Goal: Task Accomplishment & Management: Use online tool/utility

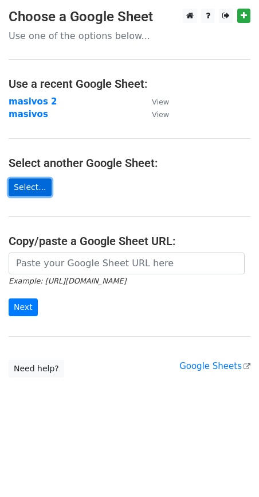
click at [24, 189] on link "Select..." at bounding box center [30, 187] width 43 height 18
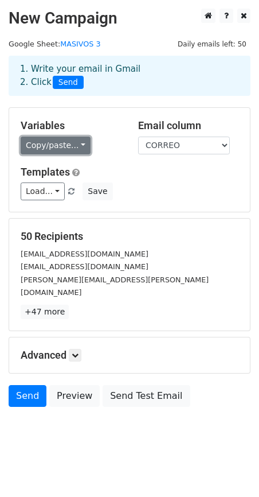
click at [66, 147] on link "Copy/paste..." at bounding box center [56, 145] width 70 height 18
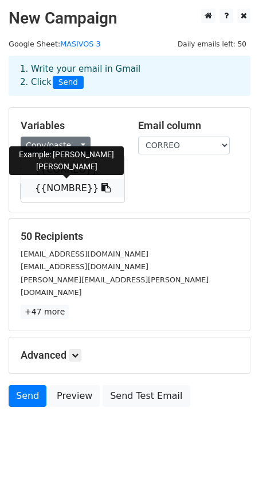
click at [63, 188] on link "{{NOMBRE}}" at bounding box center [72, 188] width 103 height 18
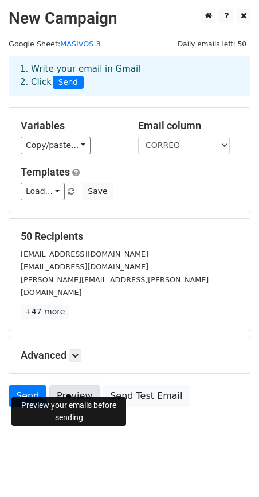
click at [70, 385] on link "Preview" at bounding box center [74, 396] width 50 height 22
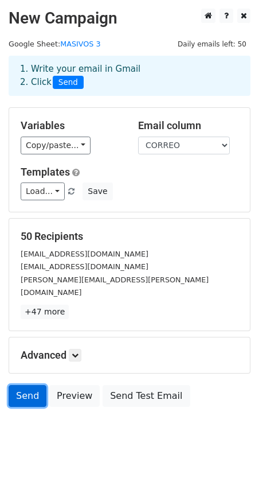
click at [25, 385] on link "Send" at bounding box center [28, 396] width 38 height 22
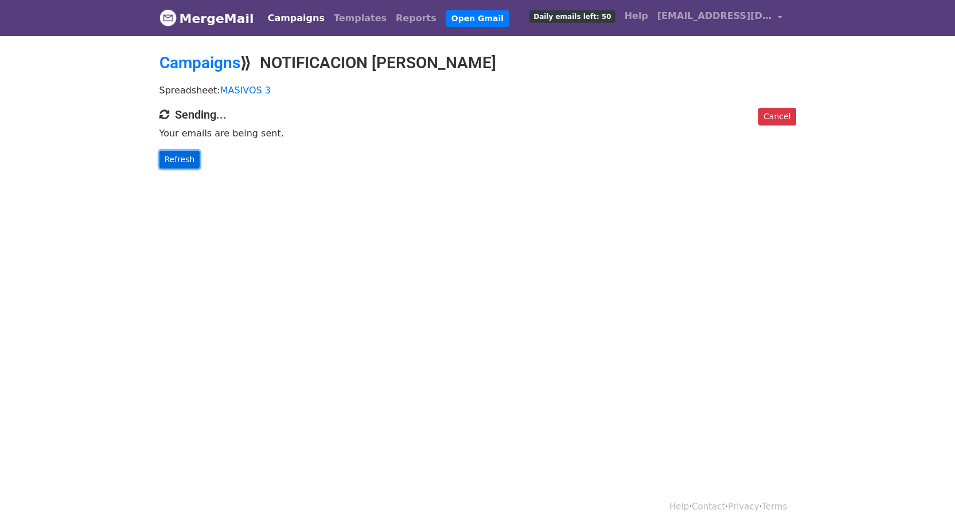
click at [179, 160] on link "Refresh" at bounding box center [179, 160] width 41 height 18
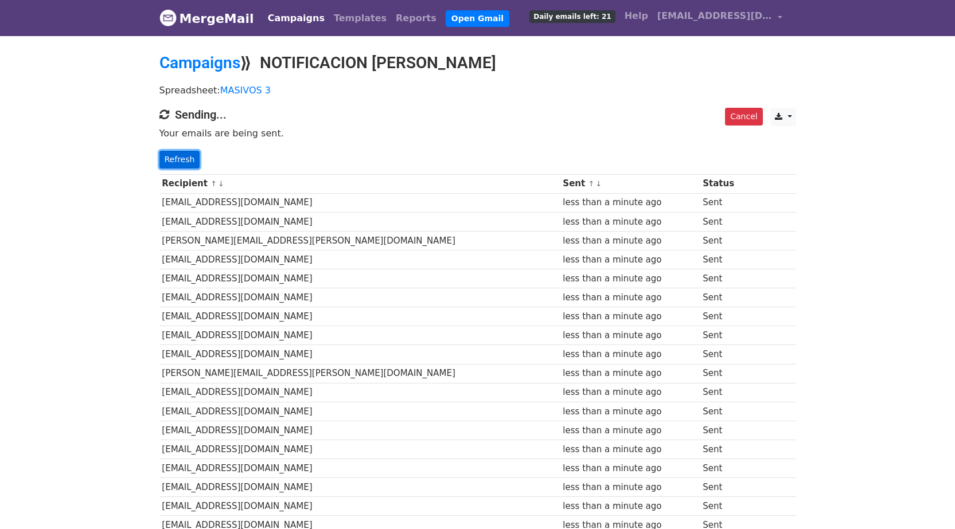
click at [165, 160] on link "Refresh" at bounding box center [179, 160] width 41 height 18
